Goal: Transaction & Acquisition: Purchase product/service

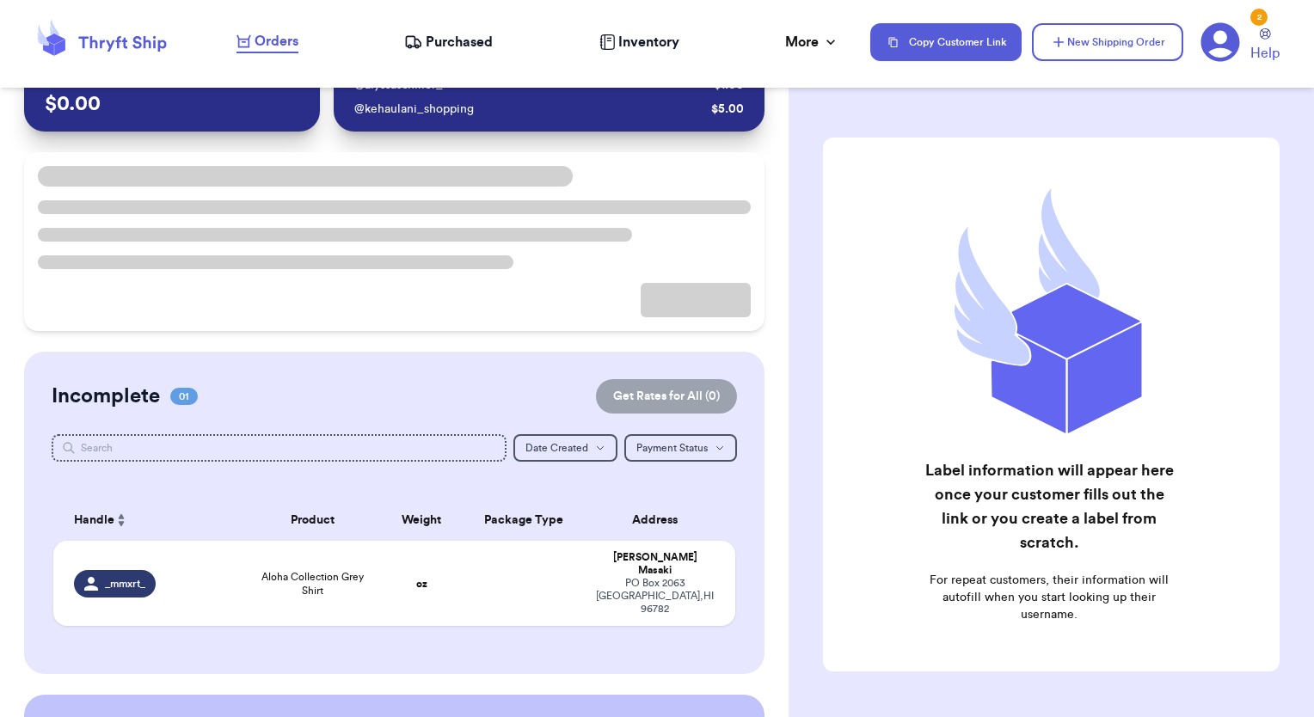
scroll to position [258, 0]
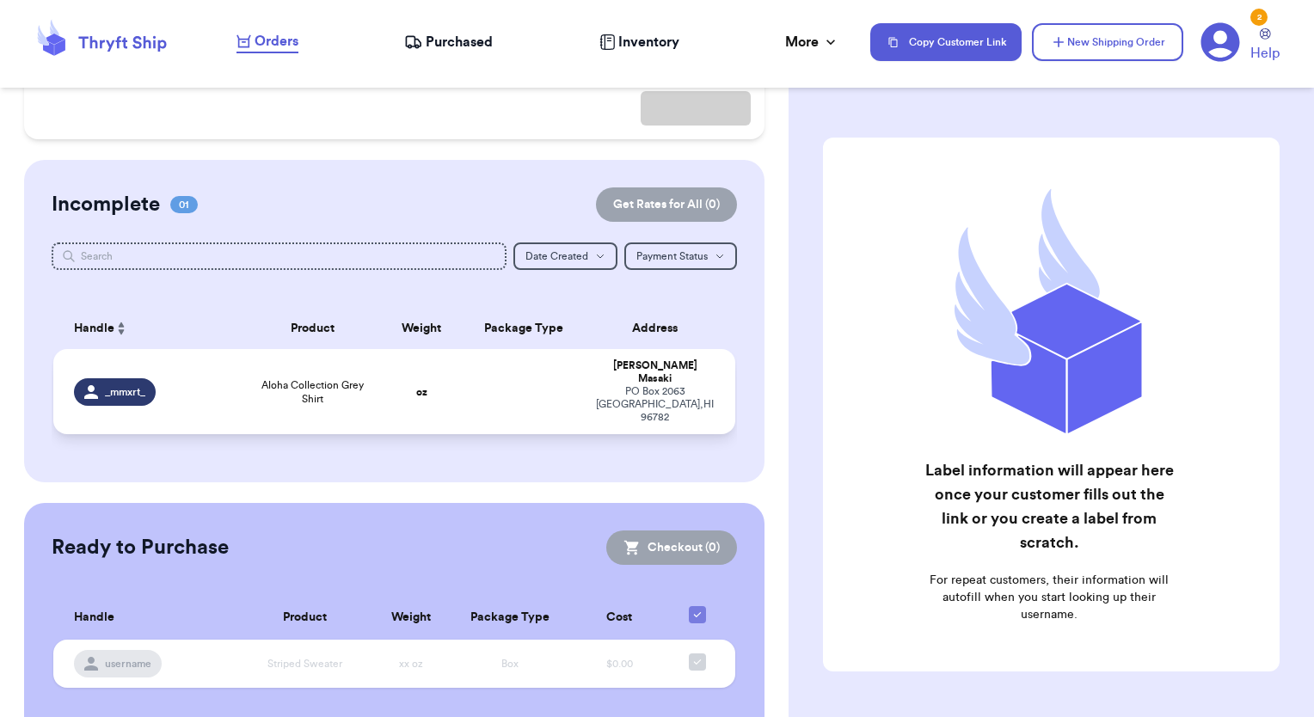
click at [114, 386] on div "_mmxrt_" at bounding box center [115, 392] width 82 height 28
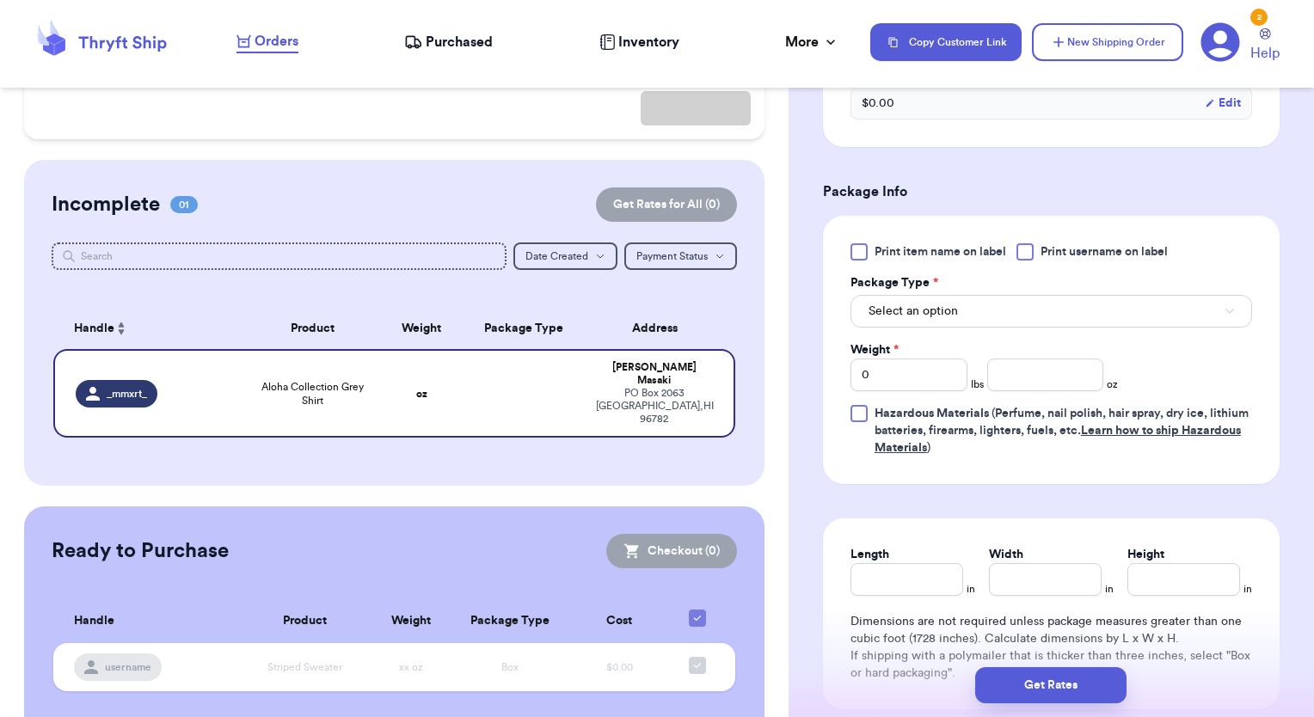
scroll to position [688, 0]
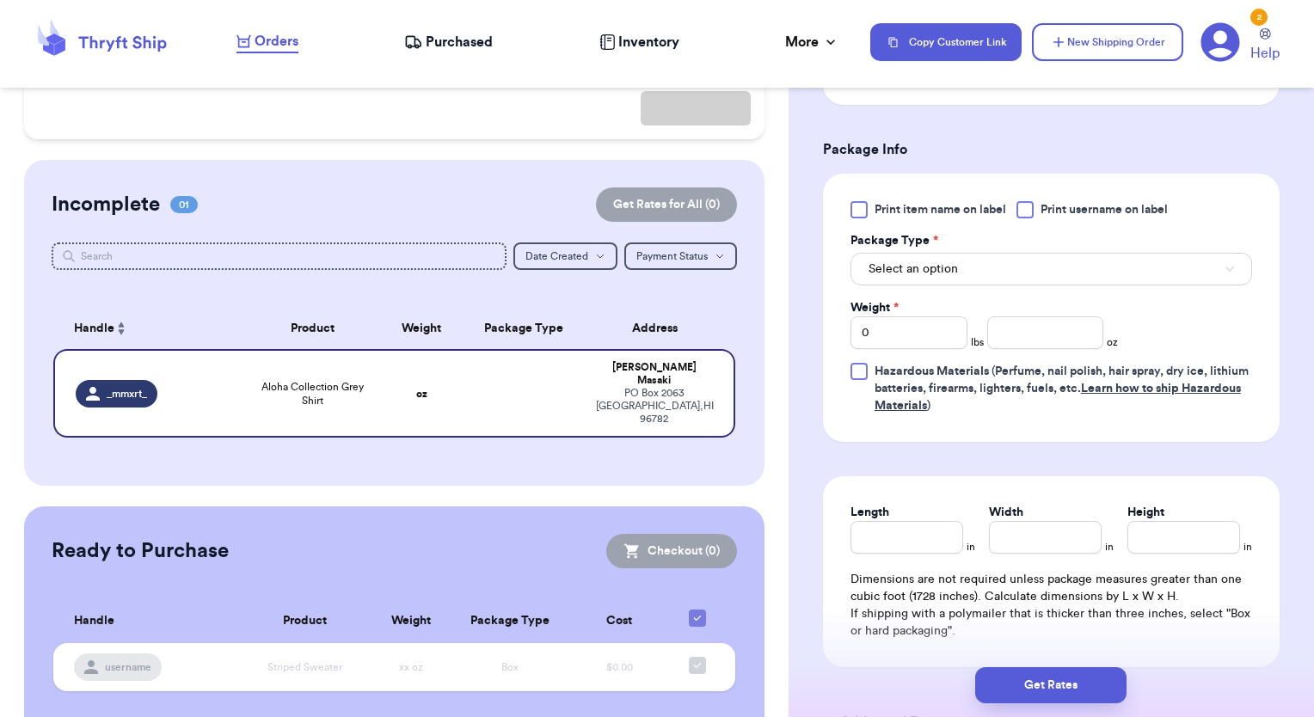
click at [1025, 204] on div at bounding box center [1025, 209] width 17 height 17
click at [0, 0] on input "Print username on label" at bounding box center [0, 0] width 0 height 0
click at [974, 269] on button "Select an option" at bounding box center [1052, 269] width 402 height 33
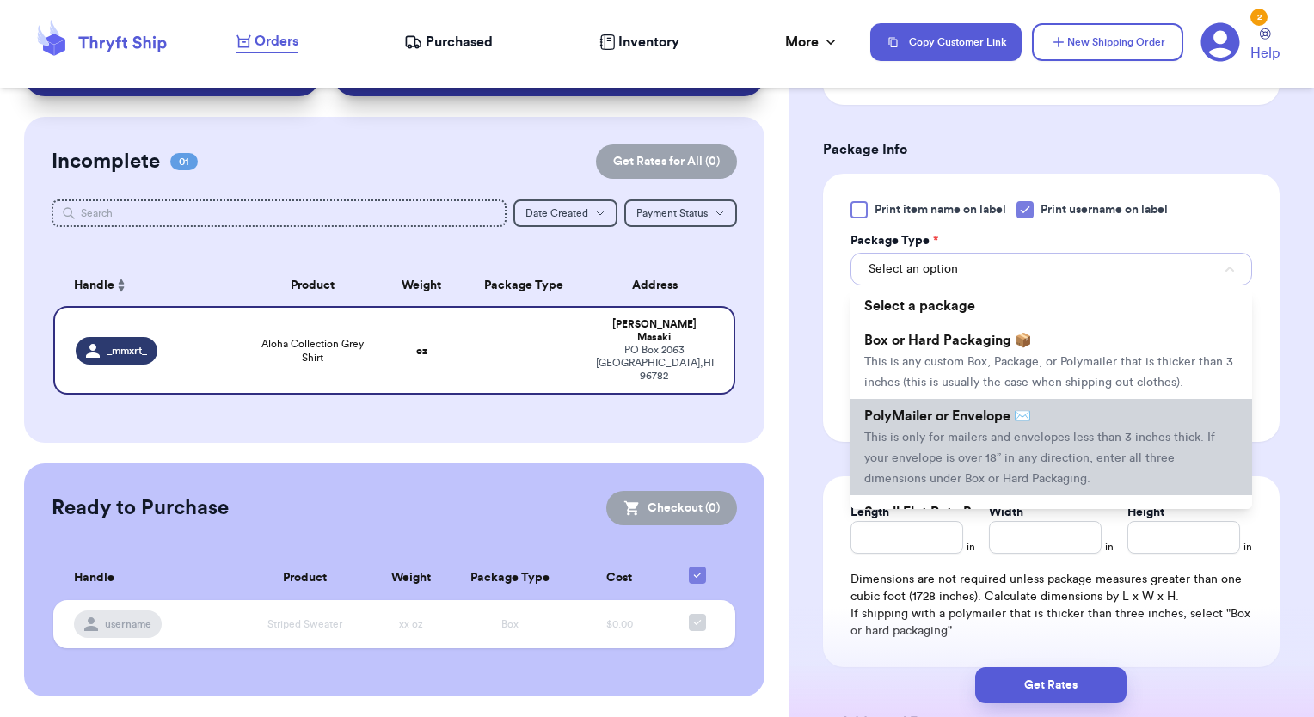
scroll to position [74, 0]
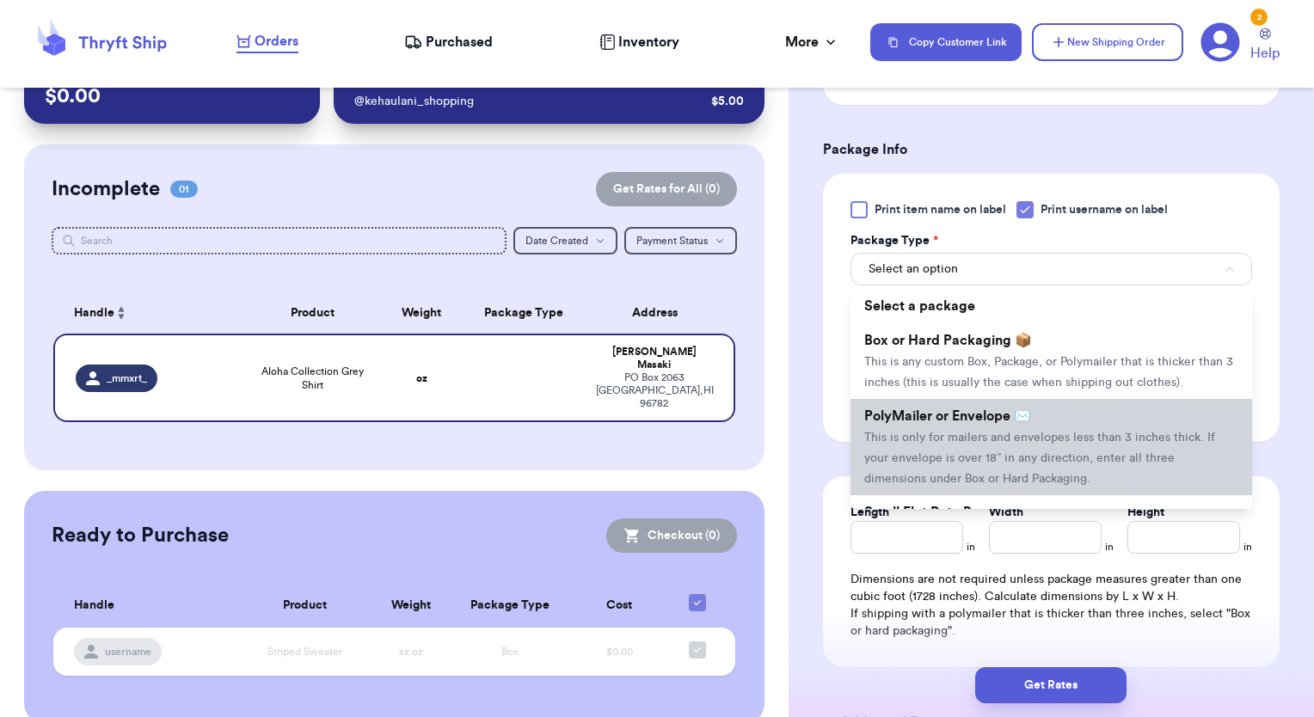
click at [929, 443] on li "PolyMailer or Envelope ✉️ This is only for mailers and envelopes less than 3 in…" at bounding box center [1052, 447] width 402 height 96
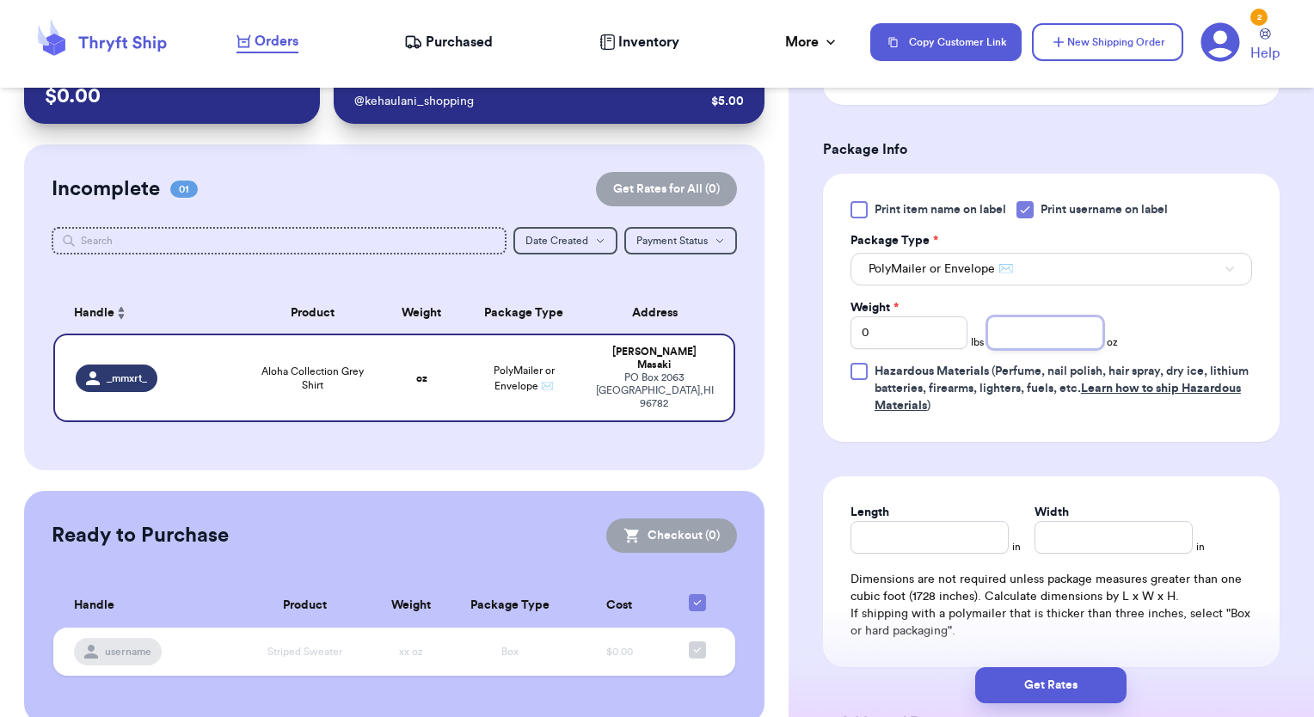
click at [1028, 337] on input "number" at bounding box center [1046, 333] width 117 height 33
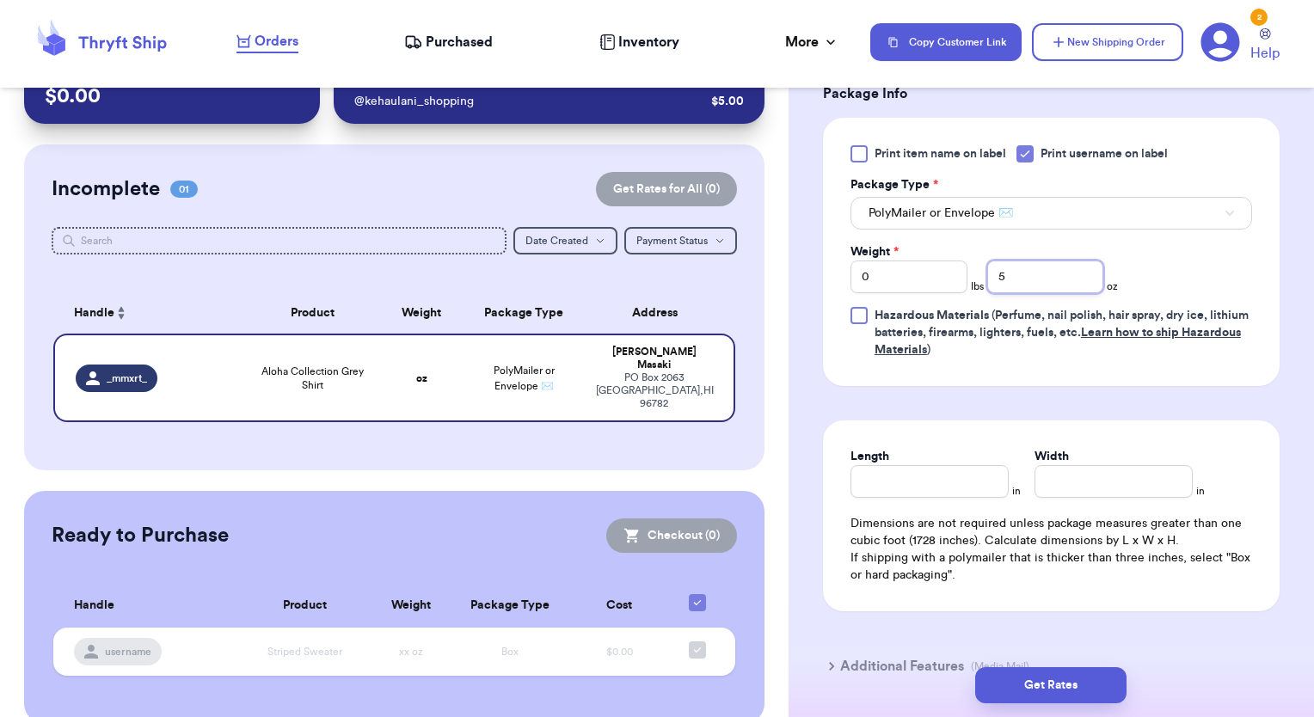
scroll to position [774, 0]
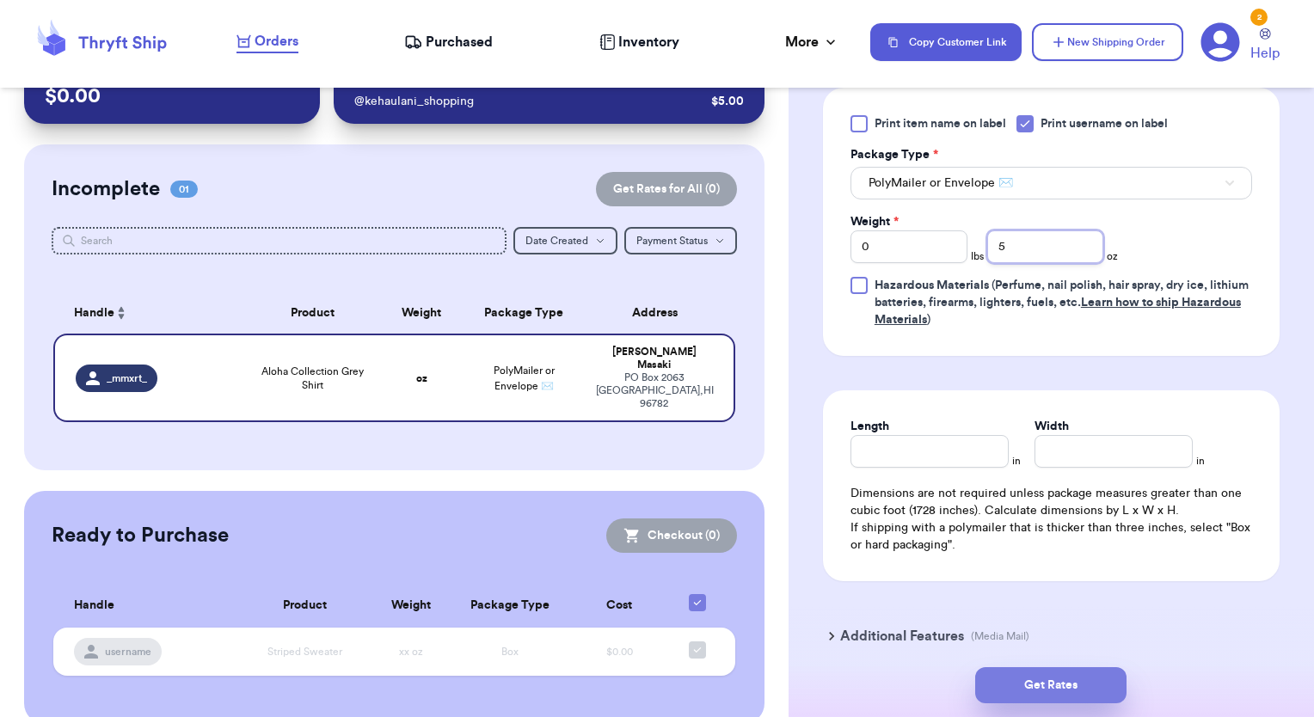
type input "5"
click at [1061, 685] on button "Get Rates" at bounding box center [1050, 686] width 151 height 36
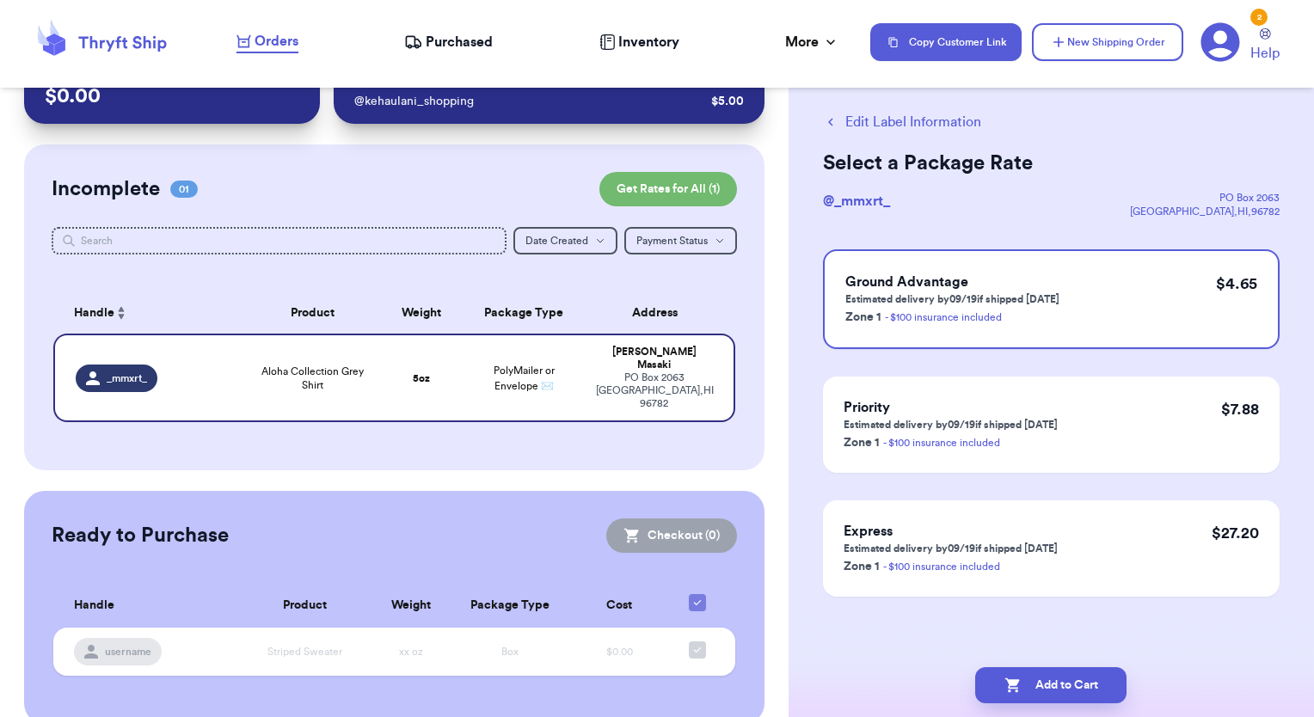
scroll to position [0, 0]
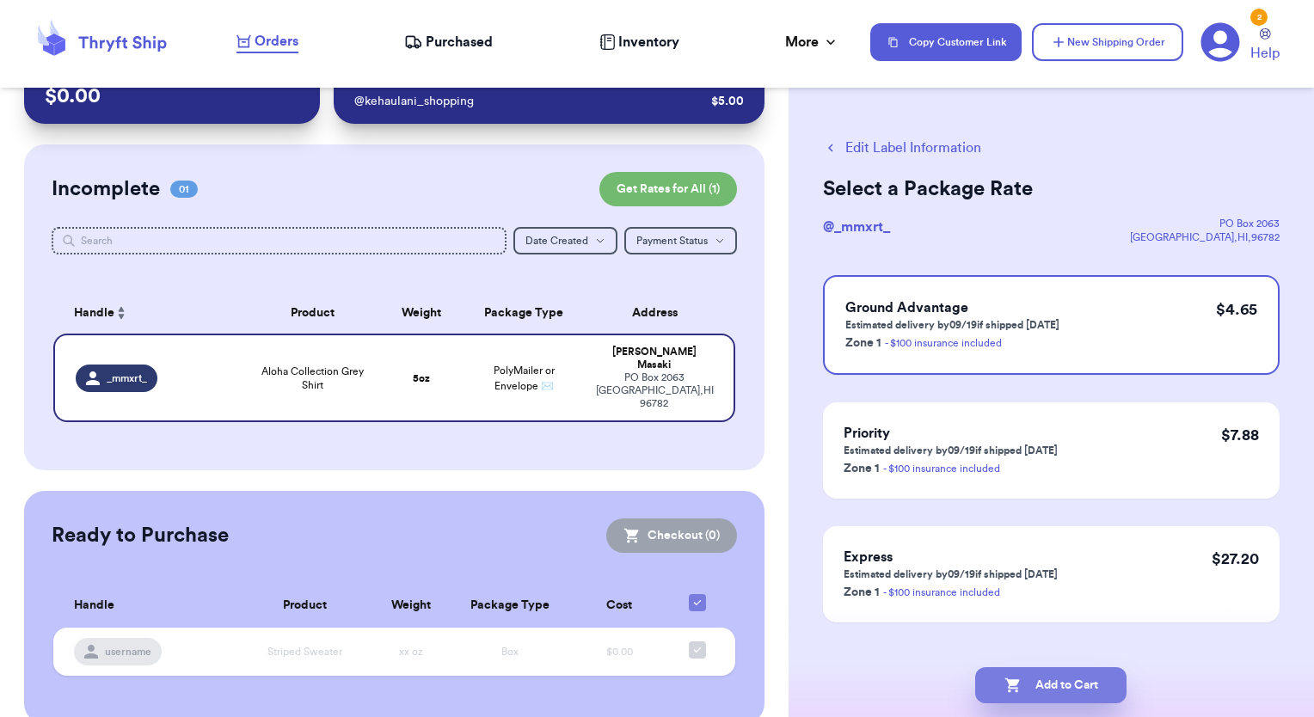
click at [1096, 700] on button "Add to Cart" at bounding box center [1050, 686] width 151 height 36
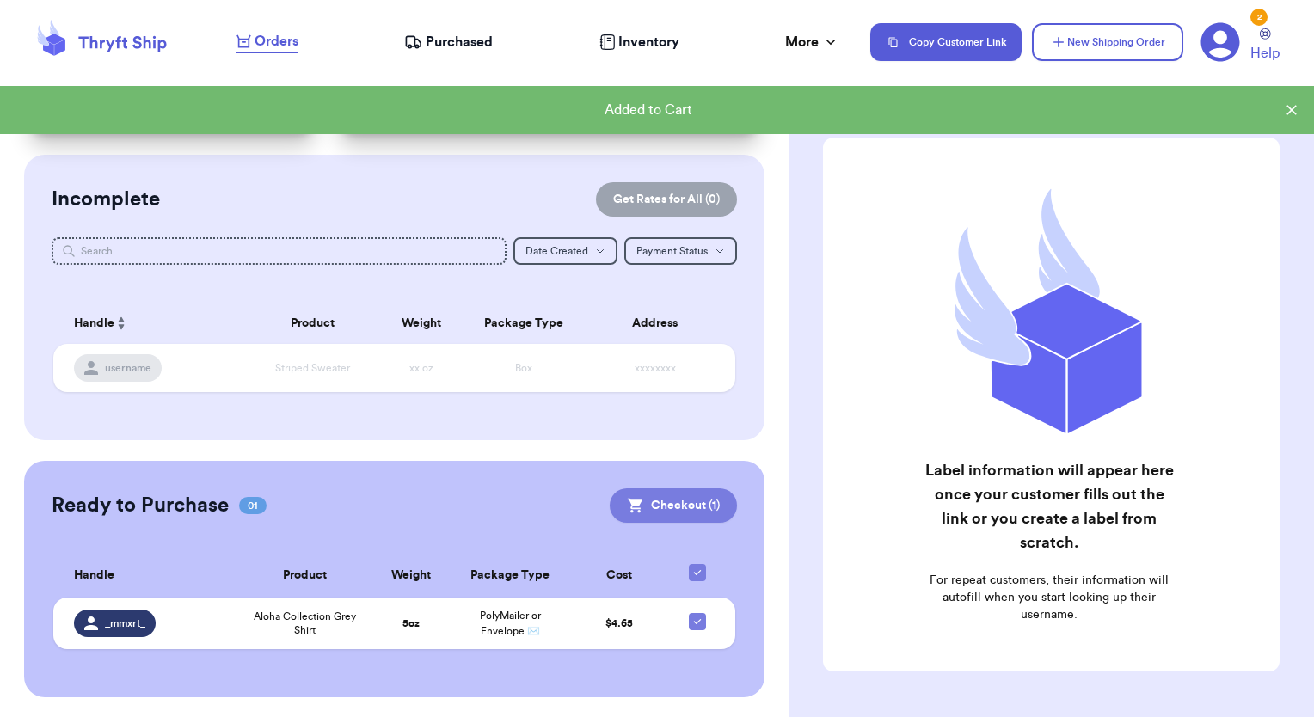
click at [680, 508] on button "Checkout ( 1 )" at bounding box center [673, 506] width 127 height 34
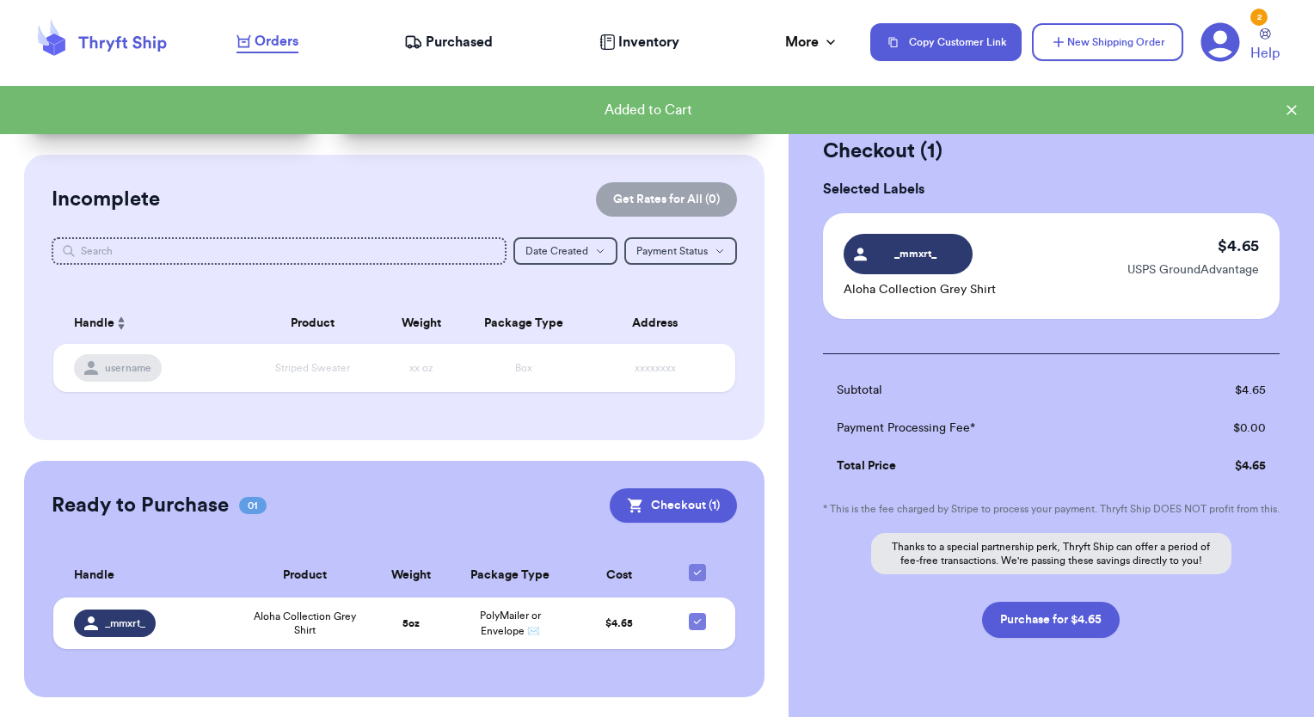
click at [1080, 628] on button "Purchase for $4.65" at bounding box center [1051, 620] width 138 height 36
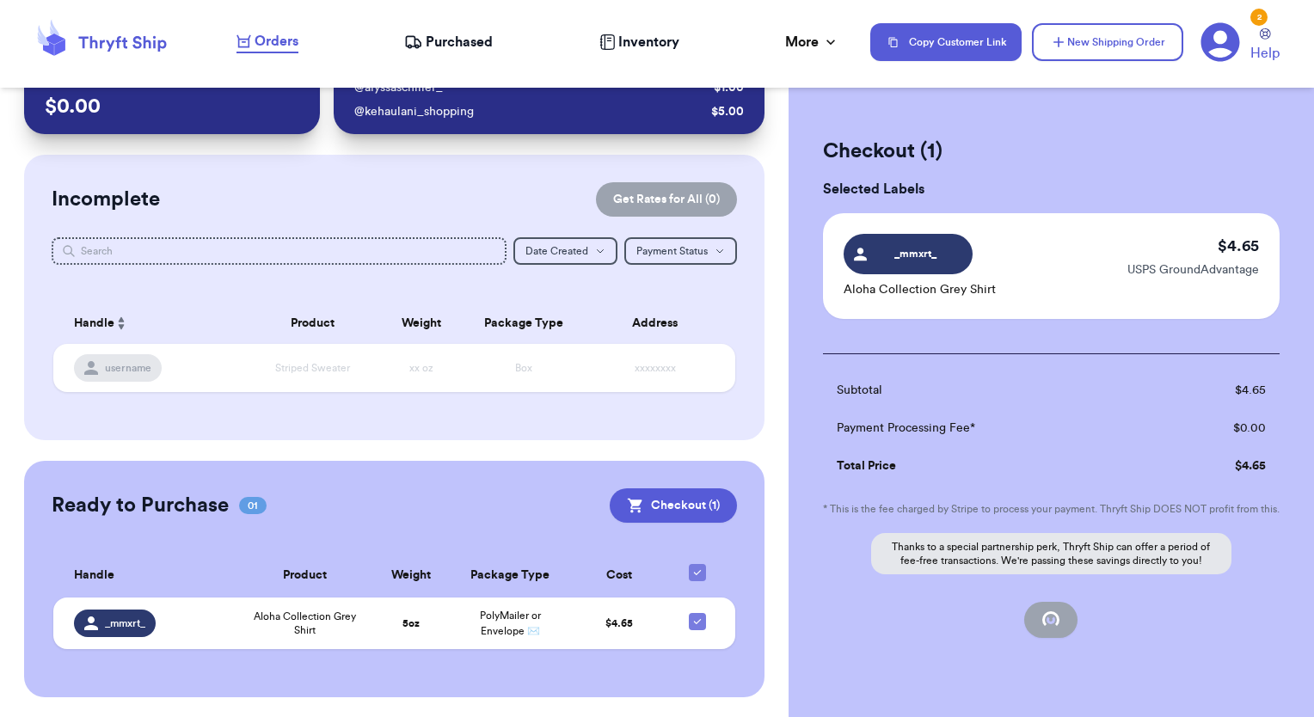
checkbox input "false"
checkbox input "true"
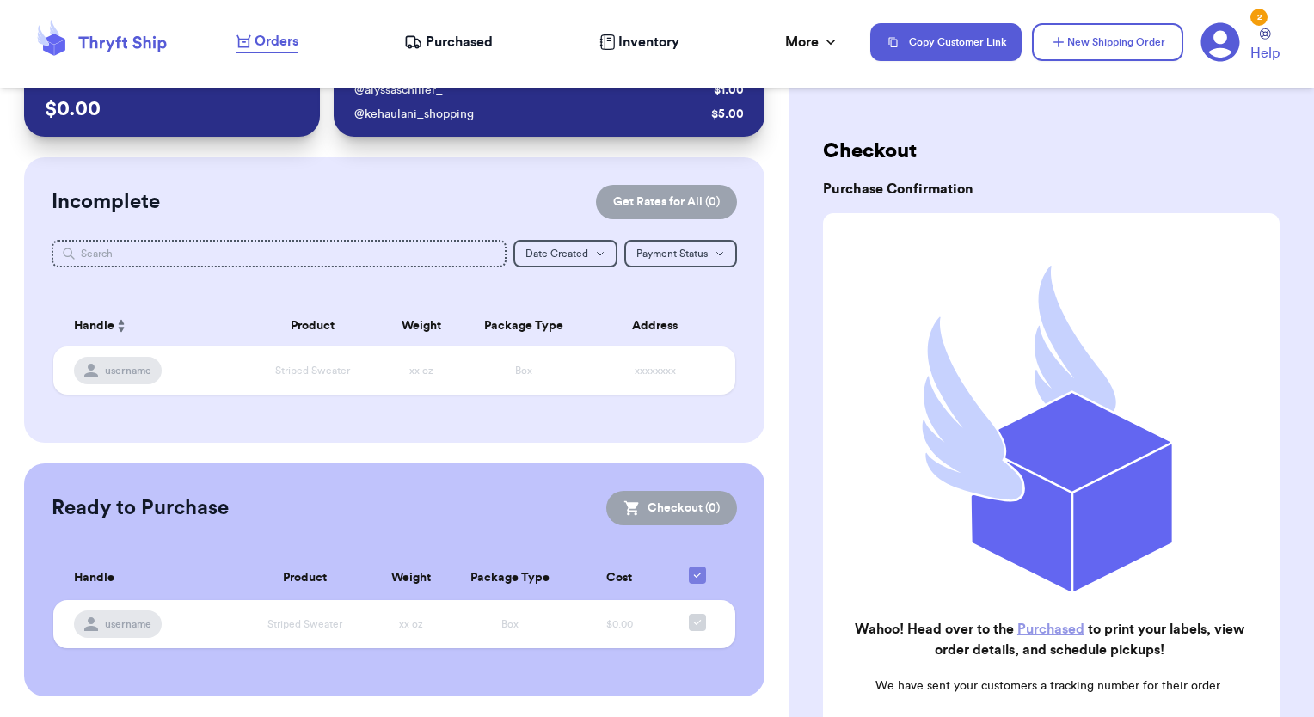
scroll to position [60, 0]
click at [427, 44] on span "Purchased" at bounding box center [459, 42] width 67 height 21
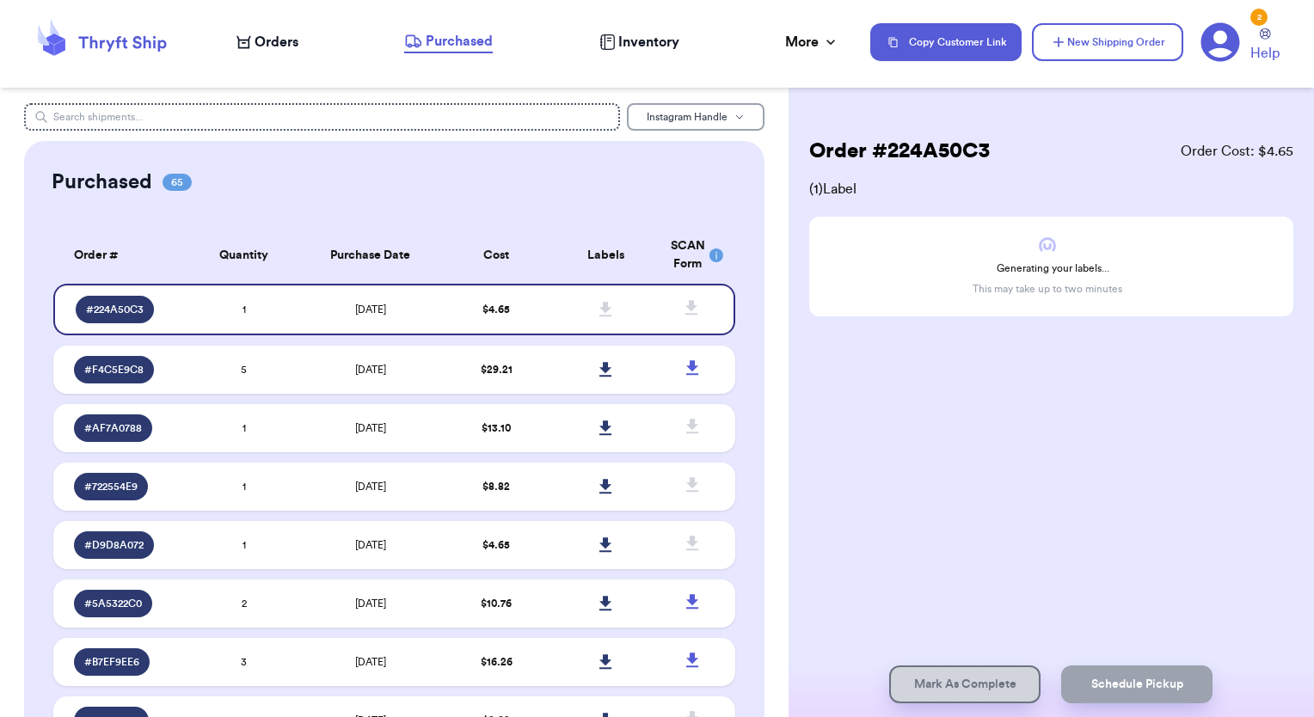
click at [719, 119] on button "Instagram Handle" at bounding box center [696, 117] width 138 height 28
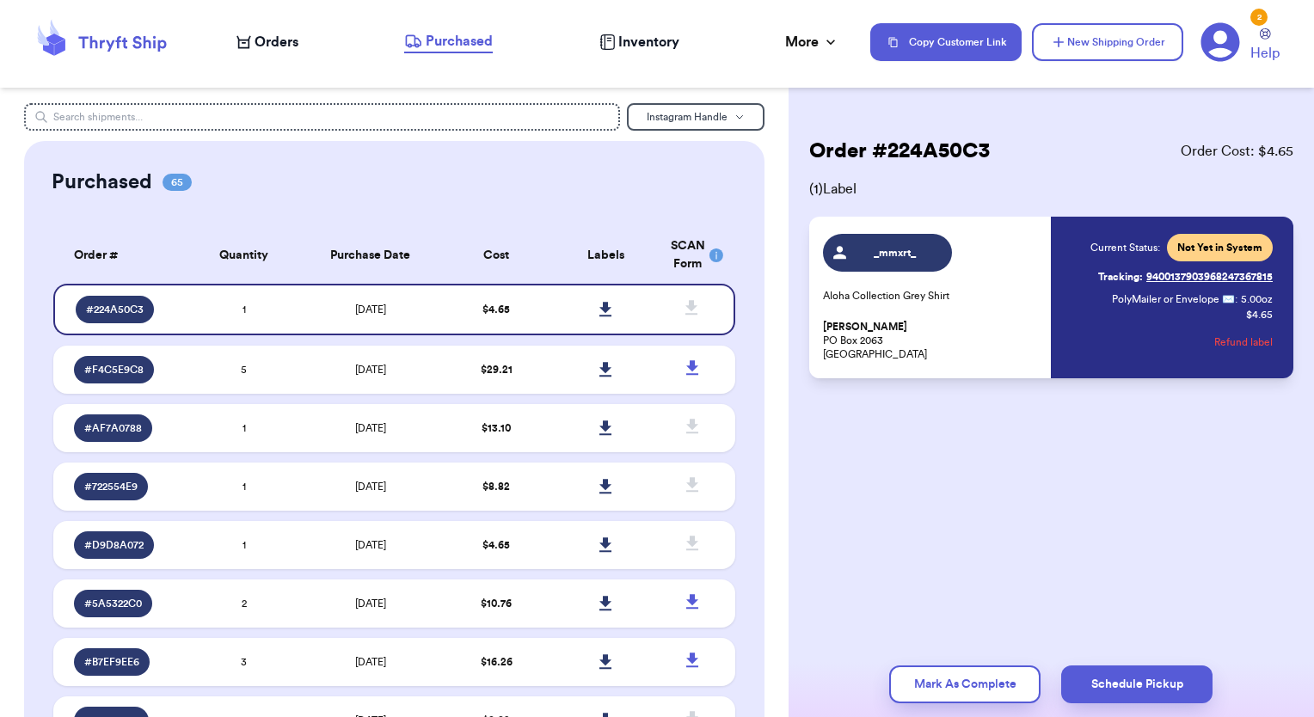
click at [914, 253] on span "_mmxrt_" at bounding box center [895, 253] width 82 height 14
click at [891, 259] on span "_mmxrt_" at bounding box center [895, 253] width 82 height 14
click at [946, 307] on div "_mmxrt_ Aloha Collection Grey Shirt [PERSON_NAME] [STREET_ADDRESS]" at bounding box center [932, 297] width 218 height 127
click at [1142, 349] on div "Current Status: Not Yet in System Tracking: 9400137903968247367815 PolyMailer o…" at bounding box center [1182, 297] width 182 height 127
click at [600, 305] on icon at bounding box center [606, 309] width 13 height 15
